Goal: Task Accomplishment & Management: Use online tool/utility

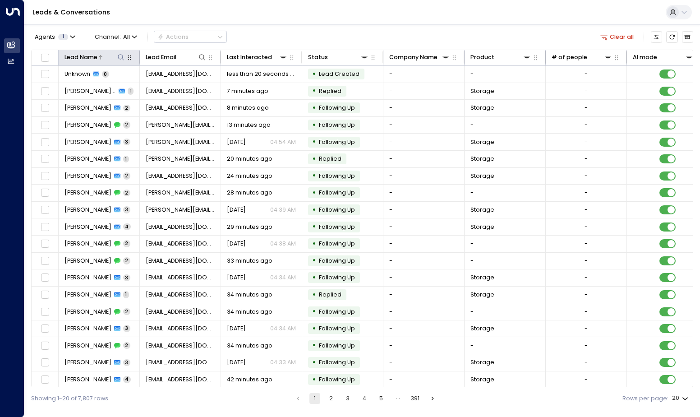
click at [121, 57] on icon at bounding box center [120, 57] width 7 height 7
click at [124, 89] on input "text" at bounding box center [121, 87] width 112 height 16
type input "**********"
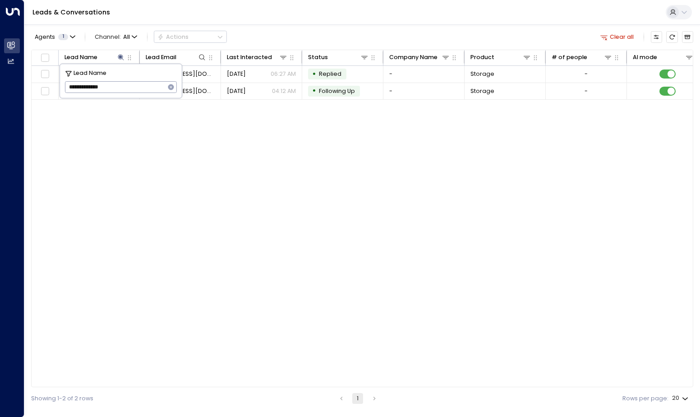
click at [259, 187] on div "Lead Name Lead Email Last Interacted Status Company Name Product # of people AI…" at bounding box center [362, 219] width 662 height 338
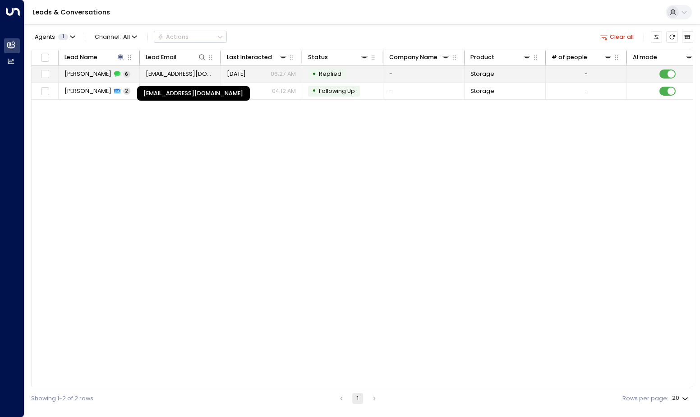
click at [175, 78] on span "[EMAIL_ADDRESS][DOMAIN_NAME]" at bounding box center [180, 74] width 69 height 8
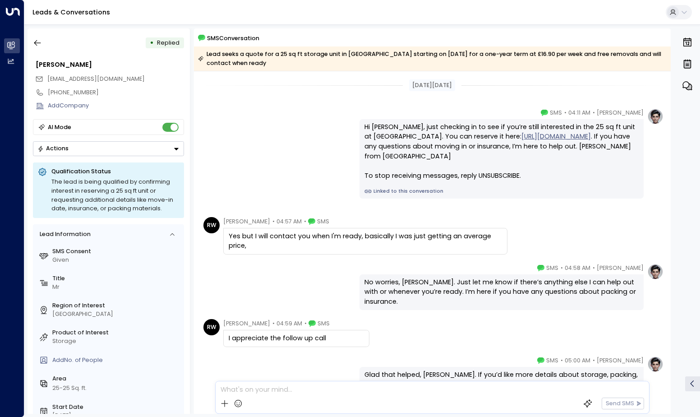
scroll to position [152, 0]
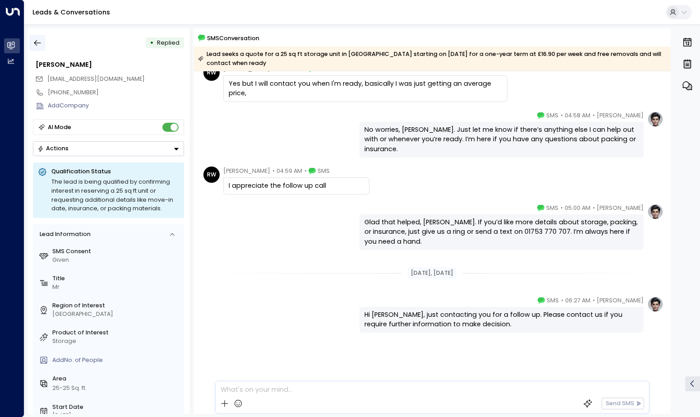
click at [34, 42] on icon "button" at bounding box center [37, 42] width 9 height 9
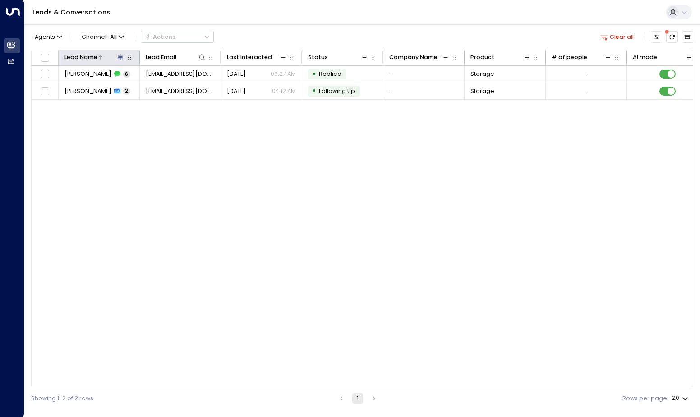
click at [120, 58] on icon at bounding box center [121, 57] width 6 height 6
click at [172, 87] on icon "button" at bounding box center [171, 87] width 6 height 6
click at [153, 91] on input "text" at bounding box center [121, 87] width 112 height 16
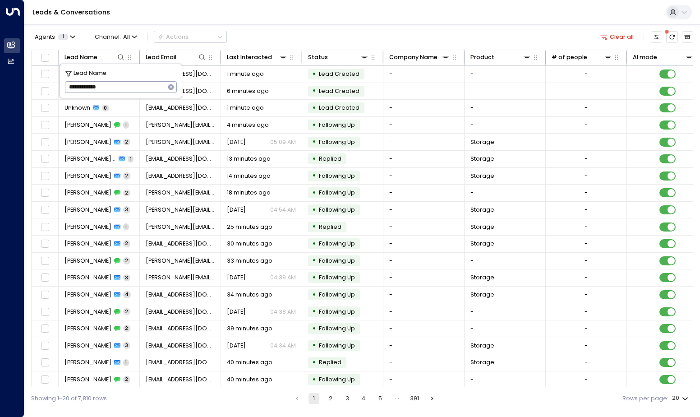
type input "**********"
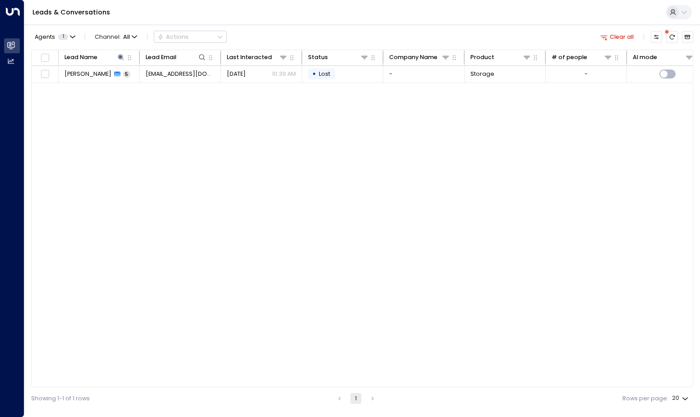
drag, startPoint x: 320, startPoint y: 131, endPoint x: 259, endPoint y: 66, distance: 88.7
click at [320, 130] on div "Lead Name Lead Email Last Interacted Status Company Name Product # of people AI…" at bounding box center [362, 219] width 662 height 338
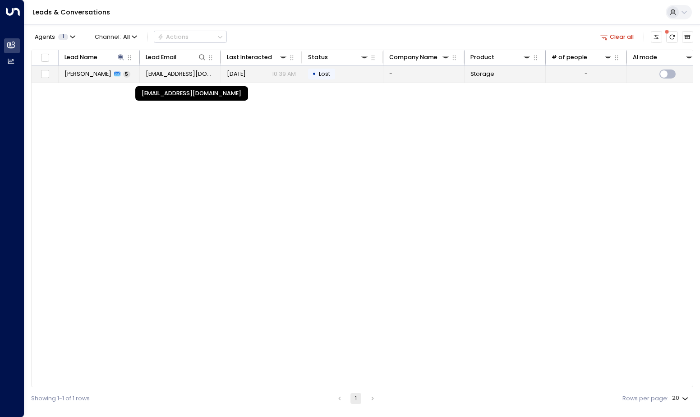
click at [156, 74] on span "[EMAIL_ADDRESS][DOMAIN_NAME]" at bounding box center [180, 74] width 69 height 8
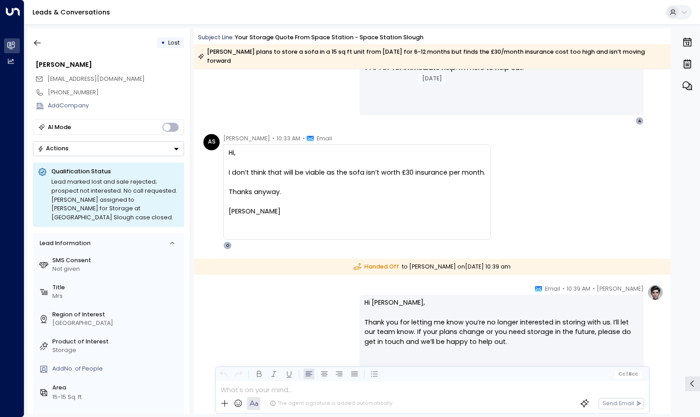
scroll to position [1033, 0]
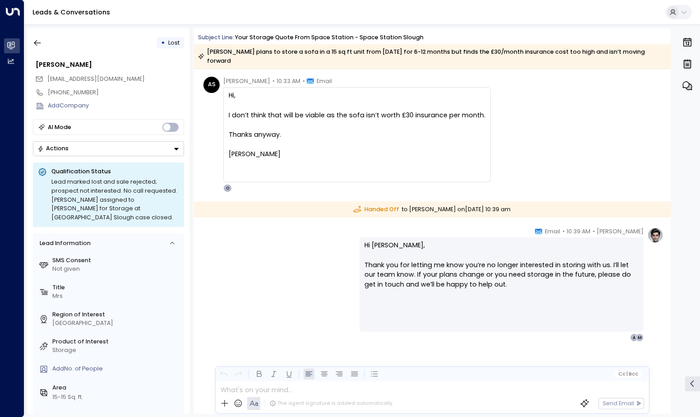
click at [355, 159] on div at bounding box center [357, 164] width 257 height 10
click at [41, 44] on icon "button" at bounding box center [37, 42] width 9 height 9
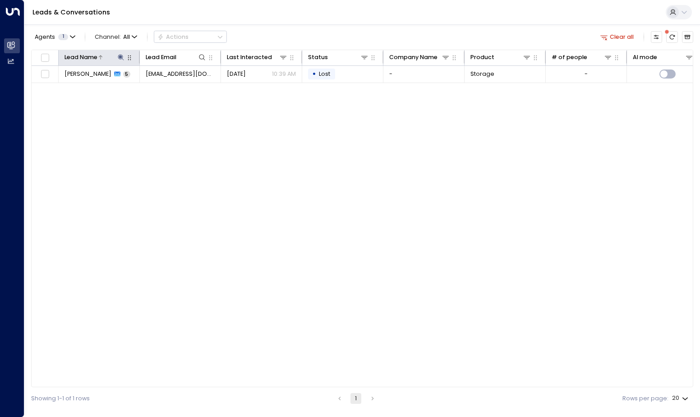
click at [123, 60] on icon at bounding box center [120, 57] width 7 height 7
click at [172, 88] on icon "button" at bounding box center [170, 86] width 7 height 7
click at [135, 92] on input "text" at bounding box center [121, 87] width 112 height 16
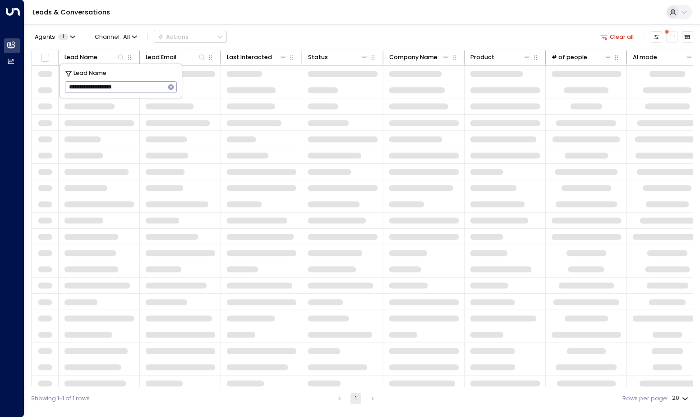
type input "**********"
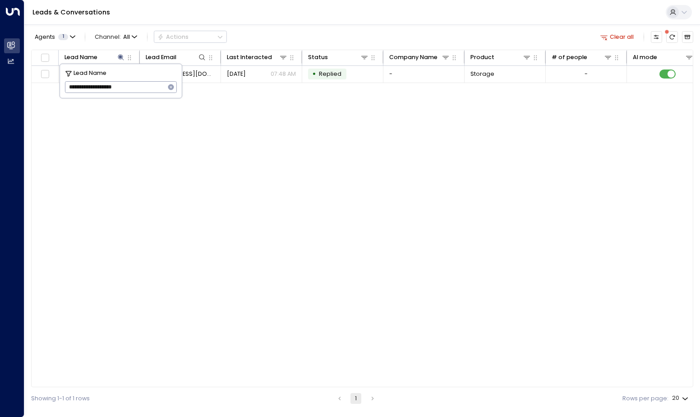
drag, startPoint x: 248, startPoint y: 157, endPoint x: 254, endPoint y: 111, distance: 45.9
click at [249, 157] on div "Lead Name Lead Email Last Interacted Status Company Name Product # of people AI…" at bounding box center [362, 219] width 662 height 338
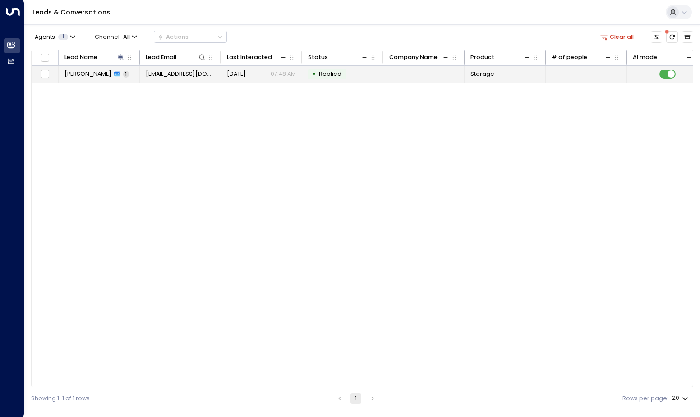
click at [246, 74] on span "[DATE]" at bounding box center [236, 74] width 19 height 8
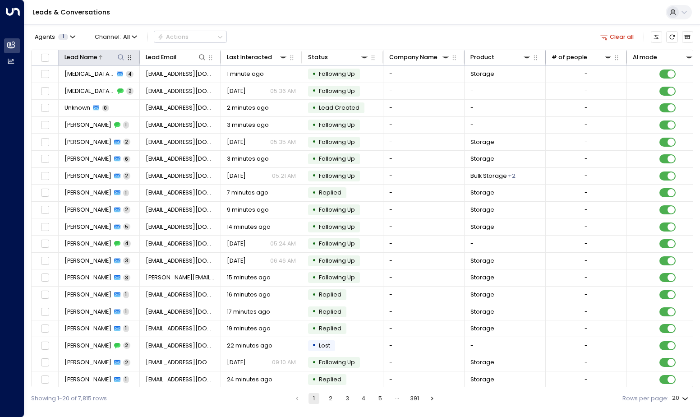
click at [122, 57] on icon at bounding box center [120, 57] width 7 height 7
click at [119, 85] on input "text" at bounding box center [121, 87] width 112 height 16
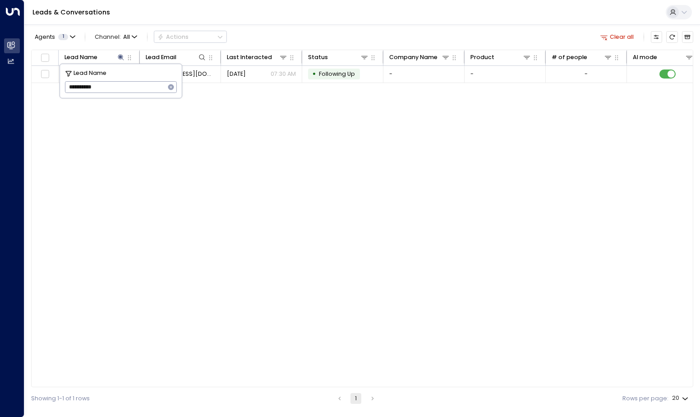
type input "**********"
click at [238, 134] on div "Lead Name Lead Email Last Interacted Status Company Name Product # of people AI…" at bounding box center [362, 219] width 662 height 338
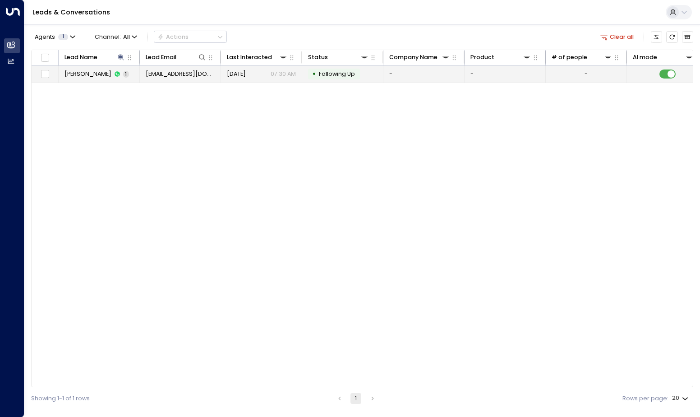
click at [140, 80] on td "smithy66@gmail.com" at bounding box center [180, 74] width 81 height 17
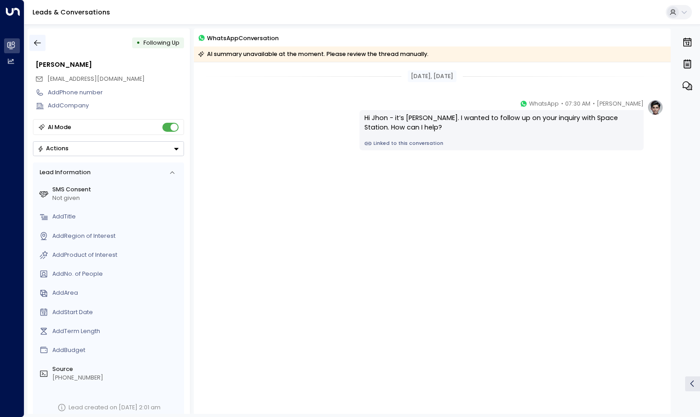
click at [41, 46] on icon "button" at bounding box center [37, 42] width 9 height 9
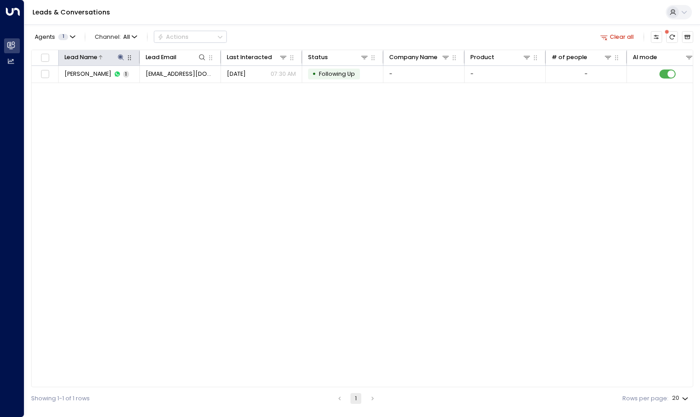
click at [118, 56] on icon at bounding box center [121, 57] width 6 height 6
click at [169, 87] on icon "button" at bounding box center [171, 87] width 6 height 6
click at [157, 86] on input "text" at bounding box center [121, 87] width 112 height 16
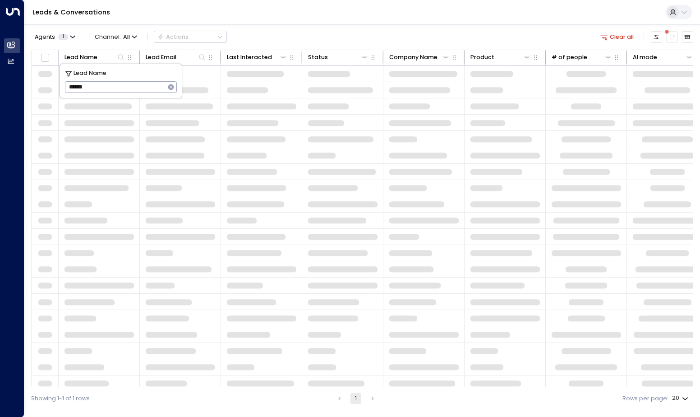
type input "******"
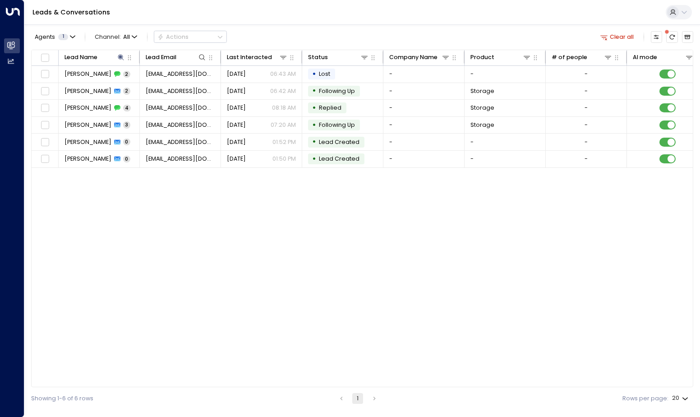
click at [213, 280] on div "Lead Name Lead Email Last Interacted Status Company Name Product # of people AI…" at bounding box center [362, 219] width 662 height 338
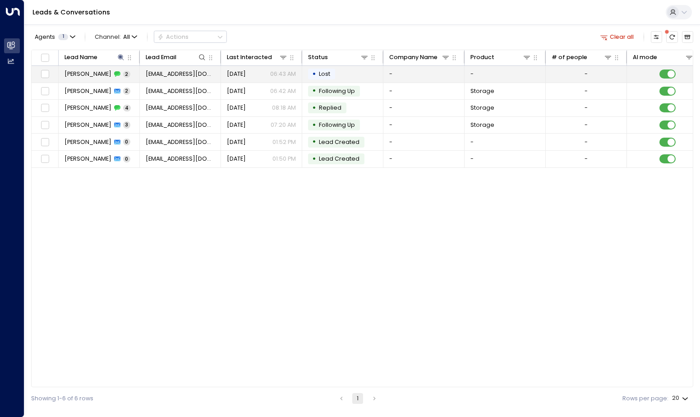
click at [105, 74] on span "Beverley Crouch" at bounding box center [88, 74] width 47 height 8
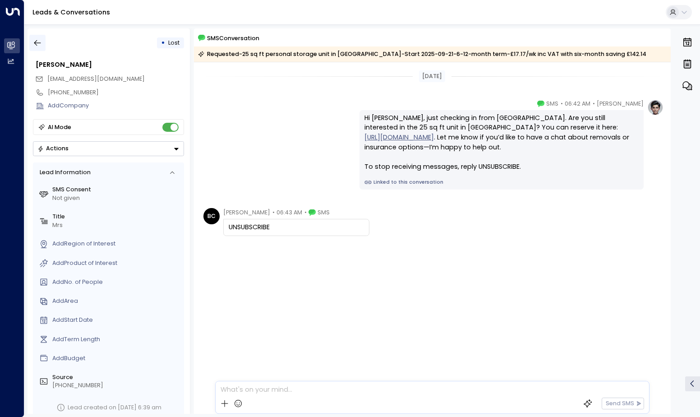
click at [34, 42] on icon "button" at bounding box center [37, 42] width 9 height 9
